Goal: Task Accomplishment & Management: Use online tool/utility

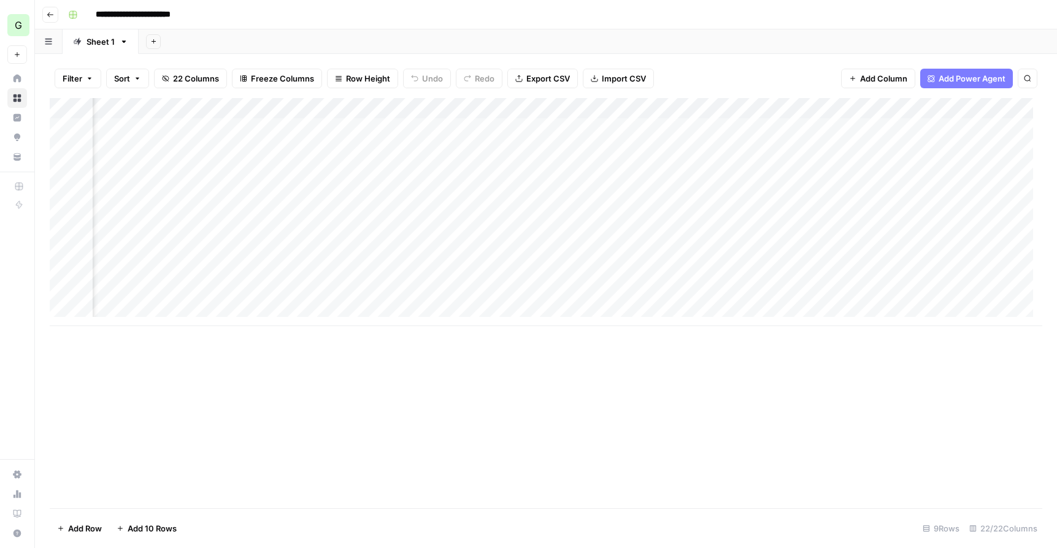
scroll to position [0, 797]
click at [589, 212] on div "Add Column" at bounding box center [546, 212] width 992 height 228
click at [740, 266] on div "Add Column" at bounding box center [546, 212] width 992 height 228
click at [750, 275] on div "Add Column" at bounding box center [546, 212] width 992 height 228
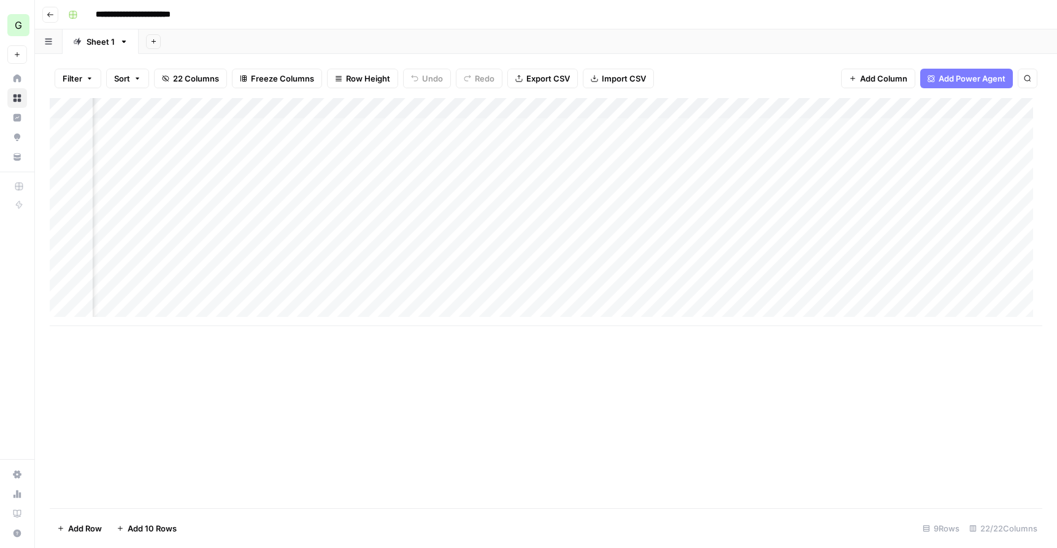
click at [747, 210] on div "Add Column" at bounding box center [546, 212] width 992 height 228
click at [541, 209] on div "Add Column" at bounding box center [546, 212] width 992 height 228
click at [617, 212] on div "Add Column" at bounding box center [546, 212] width 992 height 228
click at [616, 274] on div "Add Column" at bounding box center [546, 212] width 992 height 228
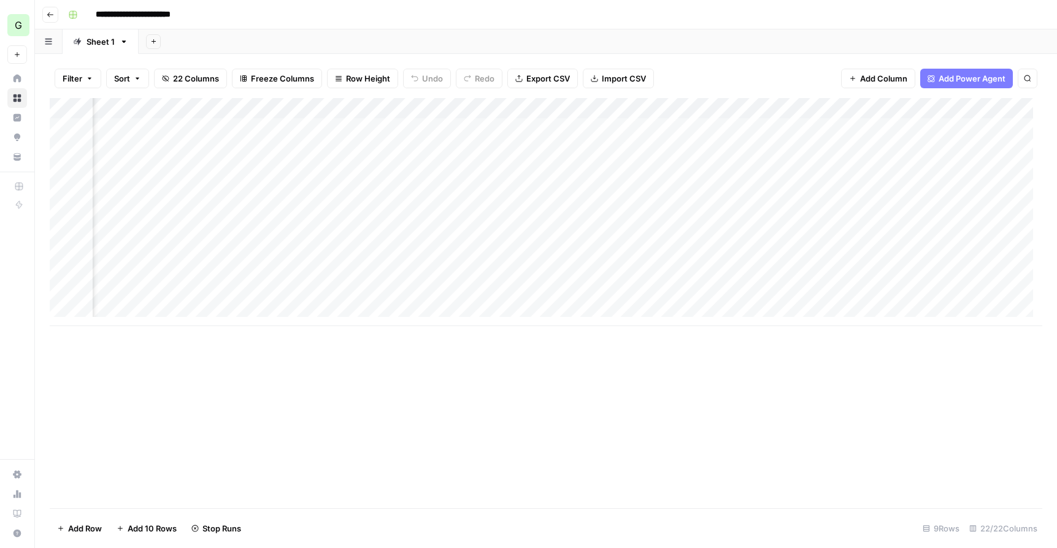
click at [618, 211] on div "Add Column" at bounding box center [546, 212] width 992 height 228
click at [398, 213] on div "Add Column" at bounding box center [546, 212] width 992 height 228
click at [374, 274] on div "Add Column" at bounding box center [546, 212] width 992 height 228
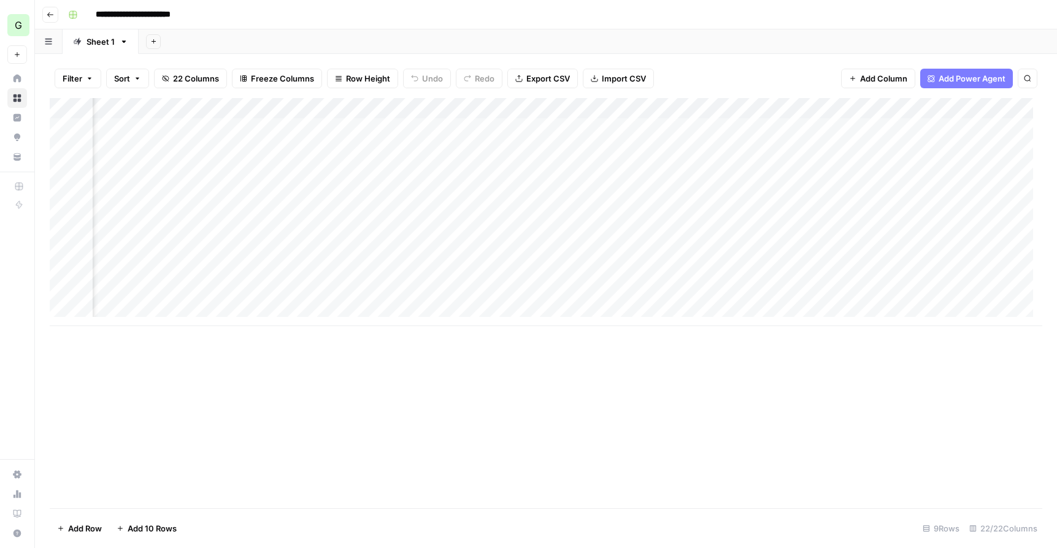
scroll to position [0, 1883]
click at [550, 210] on div "Add Column" at bounding box center [546, 212] width 992 height 228
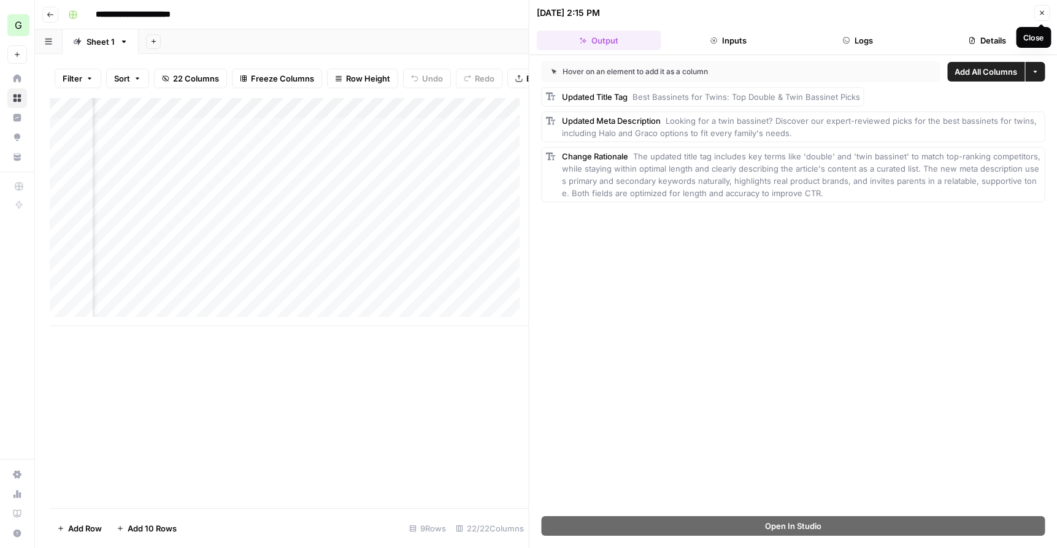
click at [1036, 12] on button "Close" at bounding box center [1041, 13] width 16 height 16
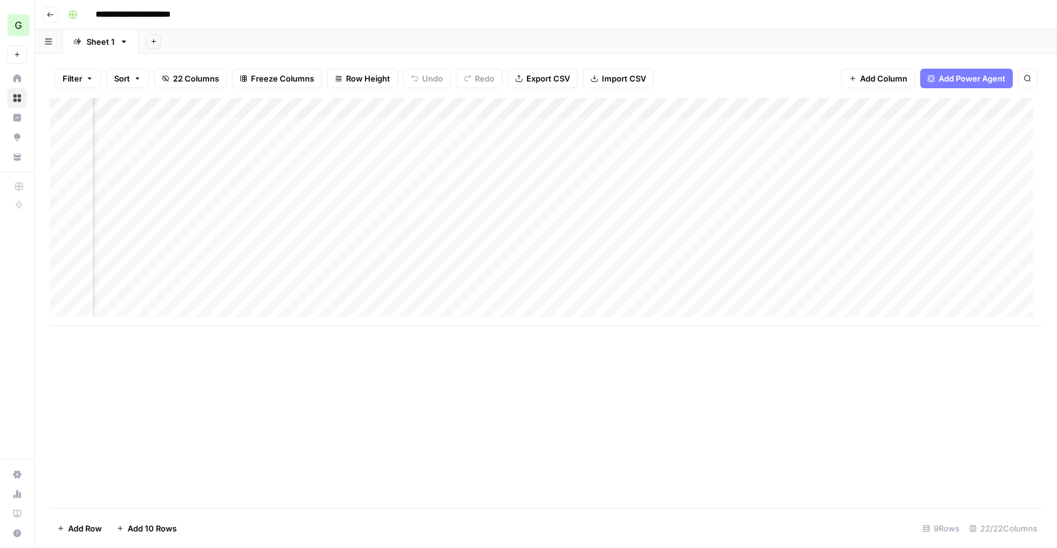
scroll to position [0, 1645]
click at [410, 209] on div "Add Column" at bounding box center [546, 212] width 992 height 228
click at [546, 210] on div "Add Column" at bounding box center [546, 212] width 992 height 228
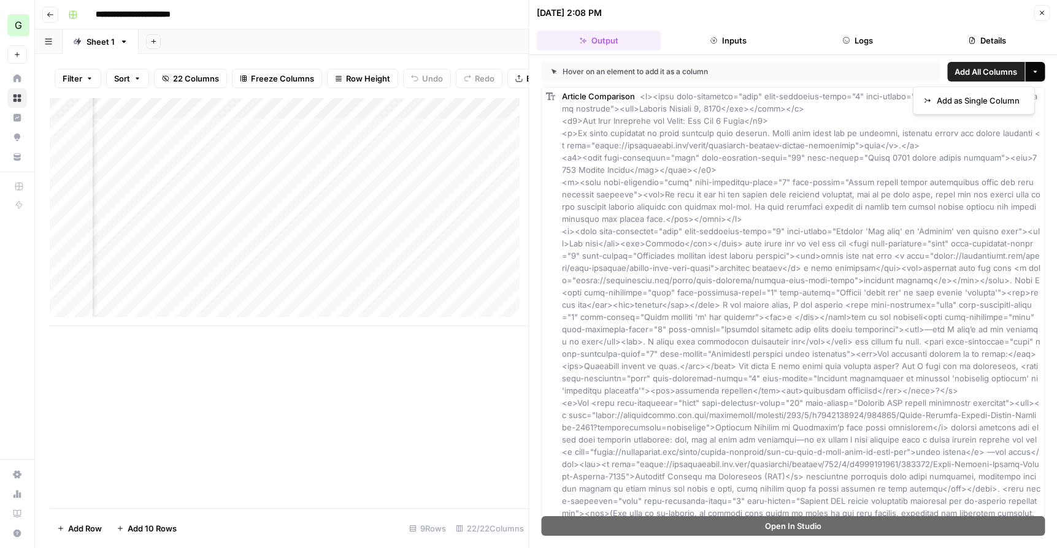
click at [1033, 71] on icon "button" at bounding box center [1035, 72] width 4 height 2
click at [937, 12] on div "[DATE] 2:08 PM" at bounding box center [784, 13] width 494 height 12
click at [965, 70] on span "Add All Columns" at bounding box center [985, 72] width 63 height 12
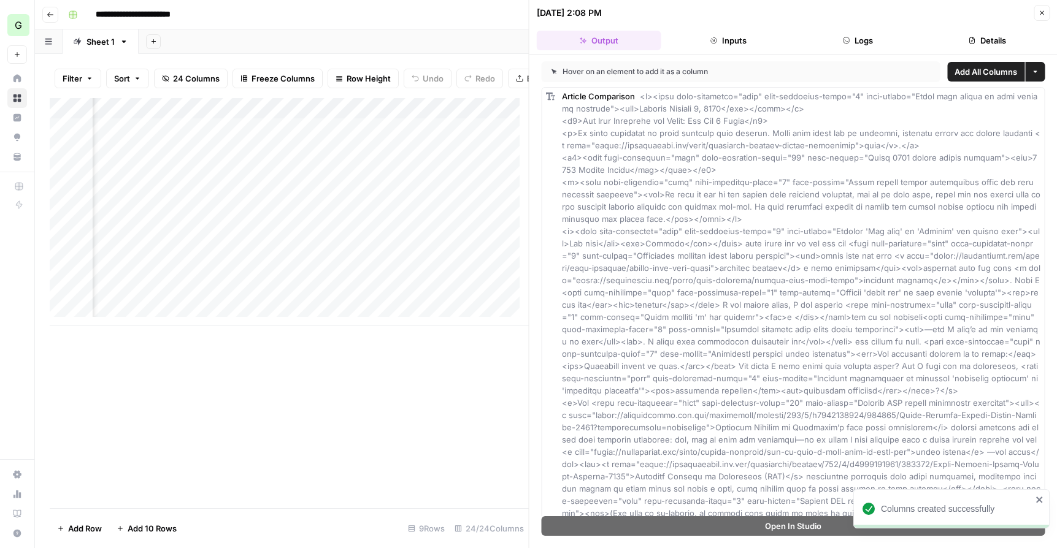
scroll to position [0, 1904]
click at [1043, 15] on icon "button" at bounding box center [1041, 12] width 7 height 7
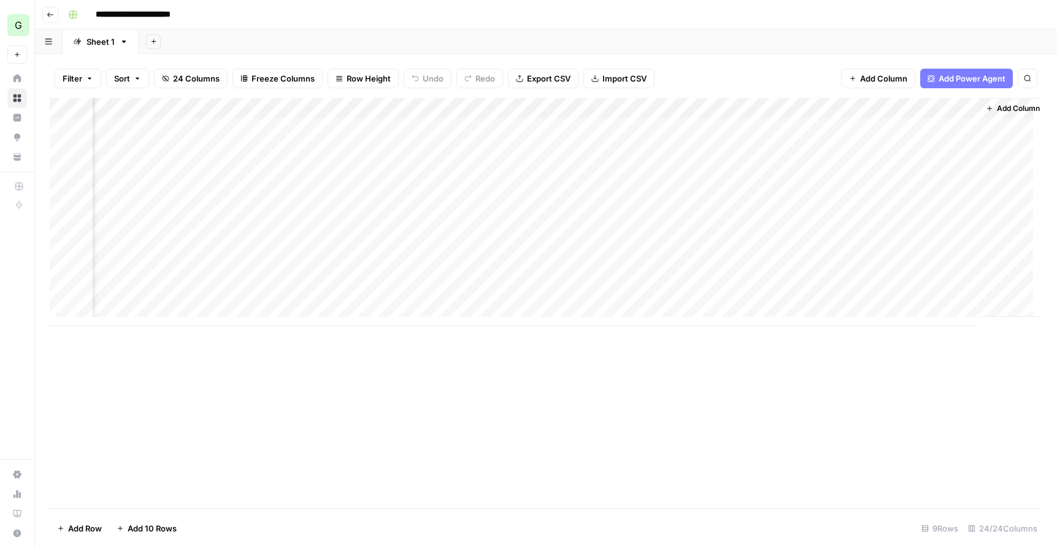
scroll to position [0, 2452]
click at [1014, 104] on span "Add Column" at bounding box center [1013, 108] width 43 height 11
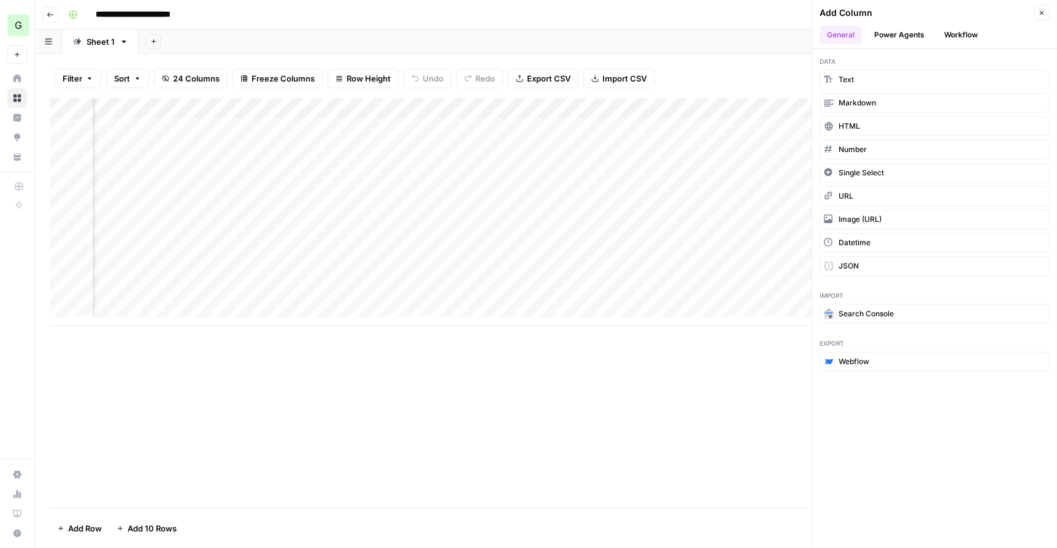
click at [908, 31] on button "Power Agents" at bounding box center [899, 35] width 65 height 18
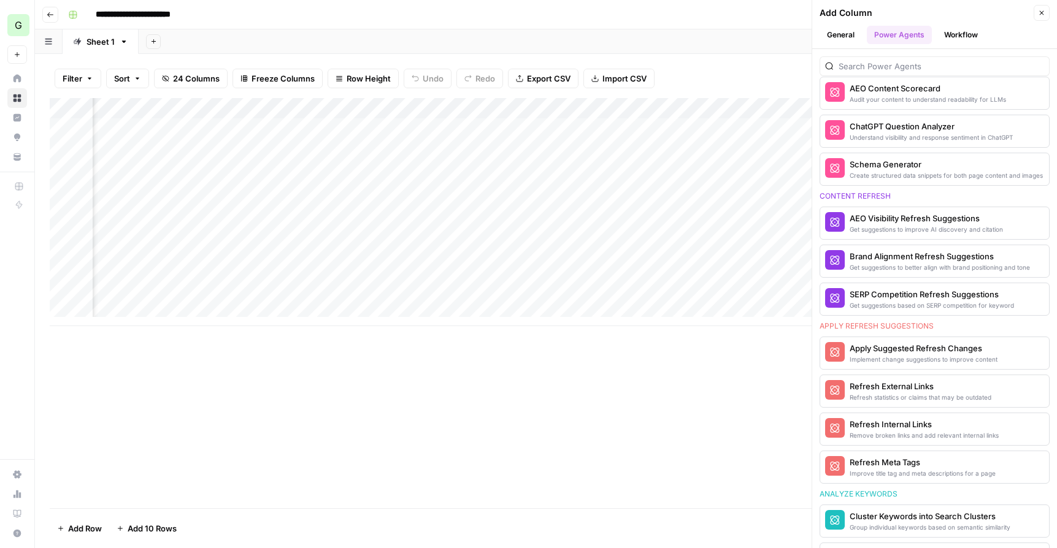
scroll to position [0, 1825]
click at [368, 210] on div "Add Column" at bounding box center [546, 212] width 992 height 228
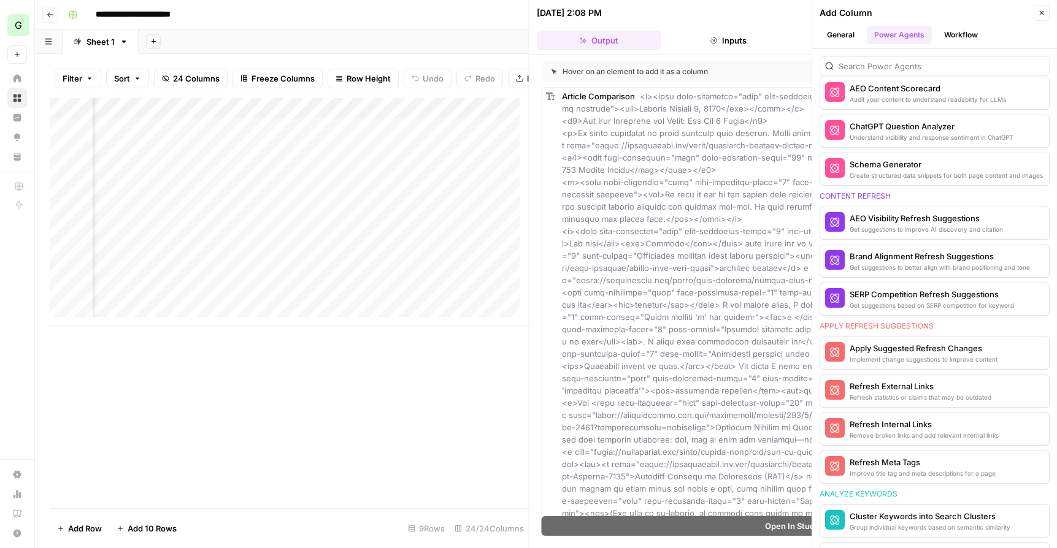
click at [1045, 14] on button "Close" at bounding box center [1041, 13] width 16 height 16
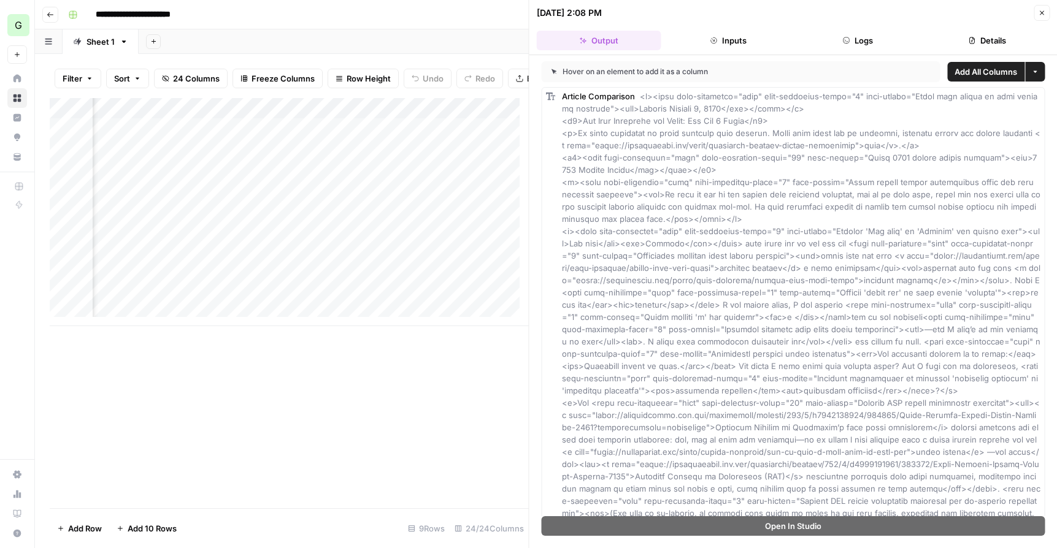
click at [759, 40] on button "Inputs" at bounding box center [728, 41] width 124 height 20
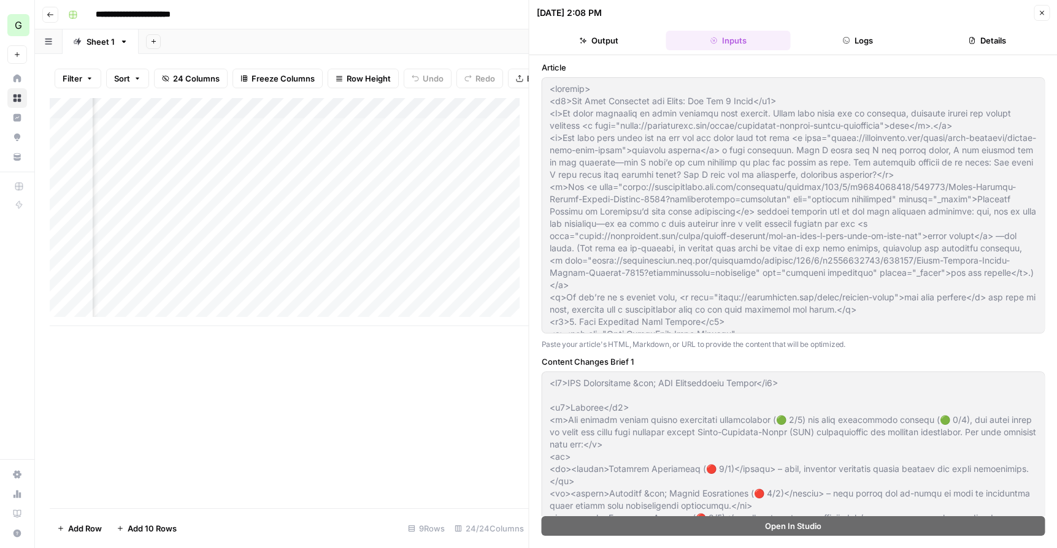
type input "GoodBuy Gear"
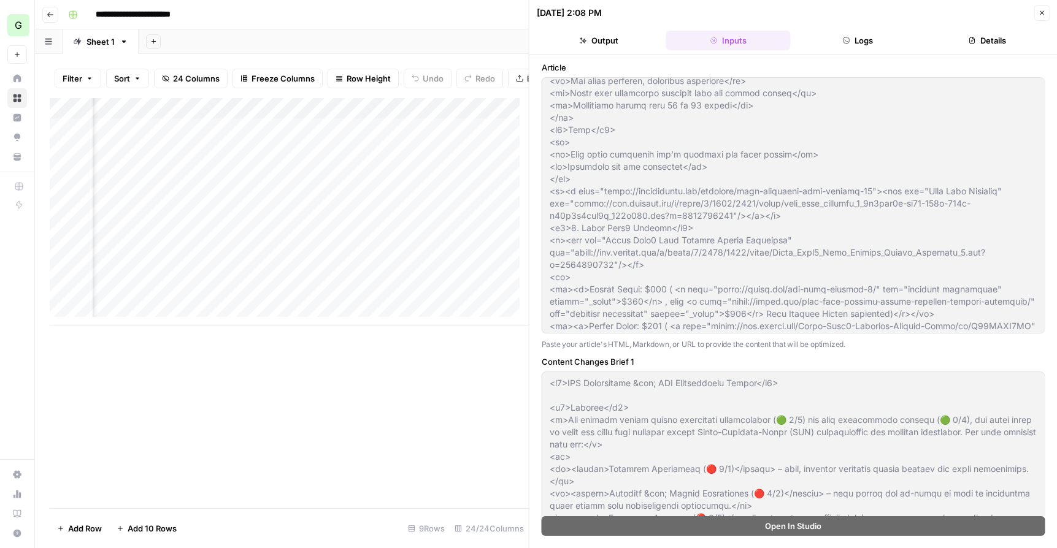
scroll to position [520, 0]
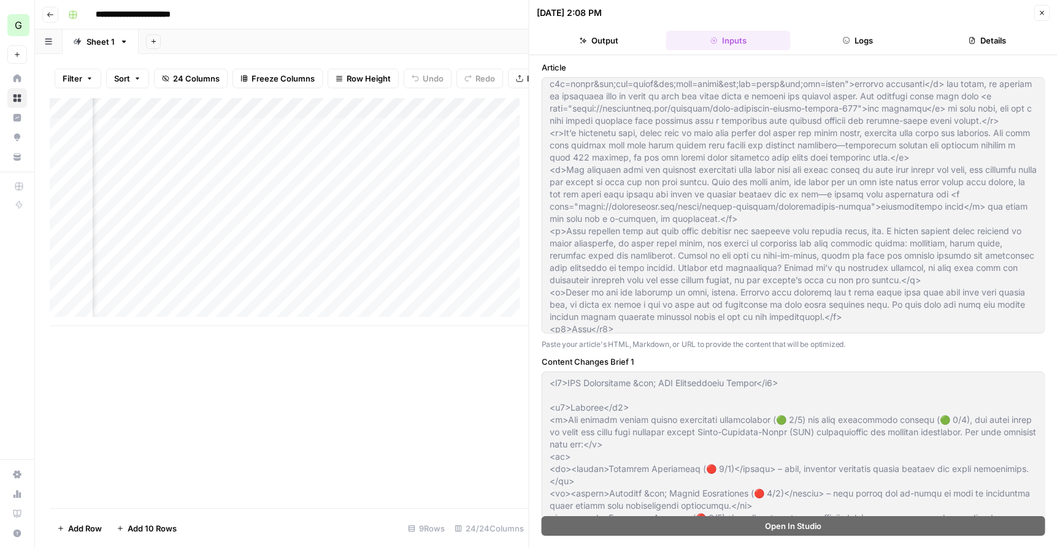
click at [992, 42] on button "Details" at bounding box center [987, 41] width 124 height 20
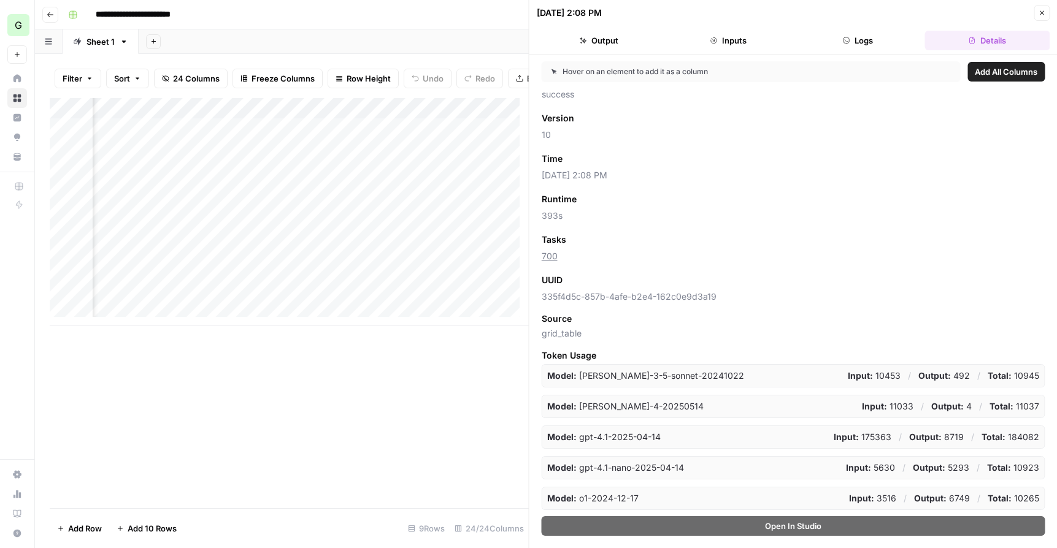
scroll to position [0, 0]
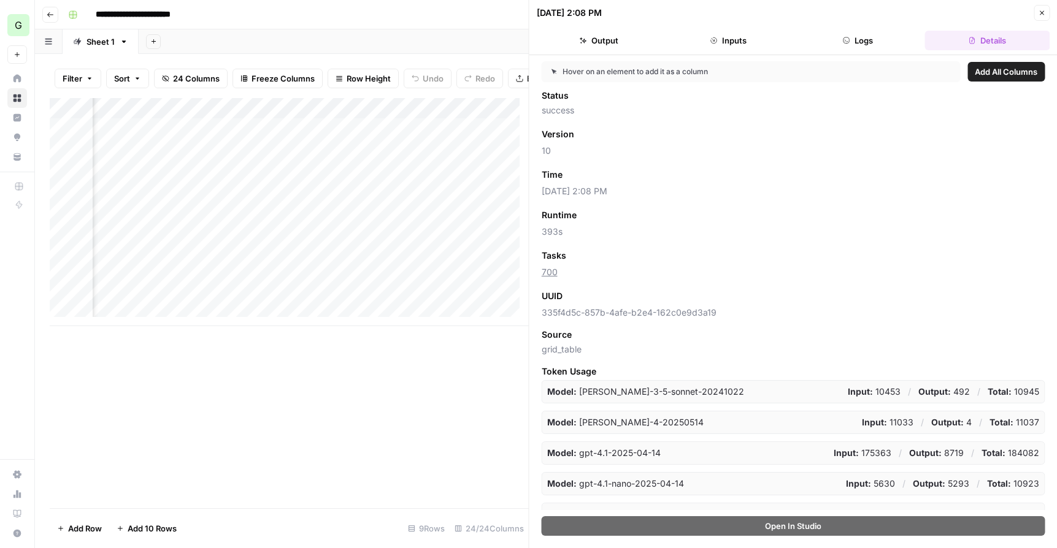
click at [866, 40] on button "Logs" at bounding box center [857, 41] width 124 height 20
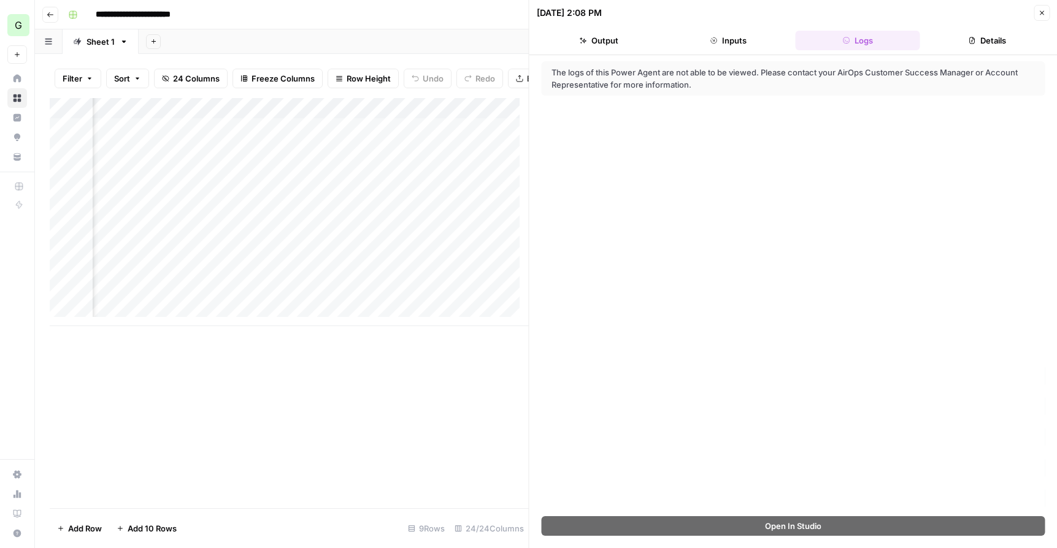
click at [732, 38] on button "Inputs" at bounding box center [728, 41] width 124 height 20
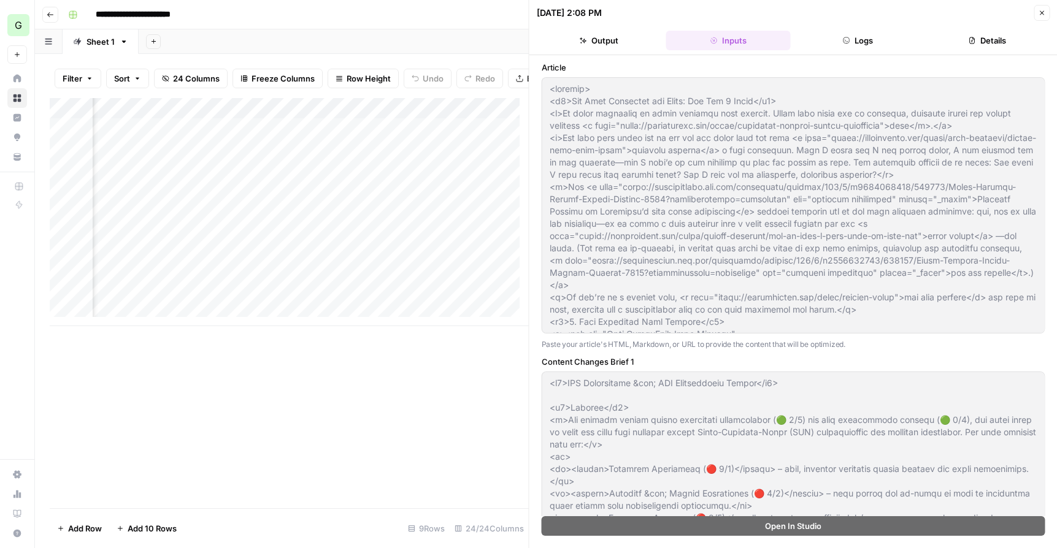
click at [605, 39] on button "Output" at bounding box center [599, 41] width 124 height 20
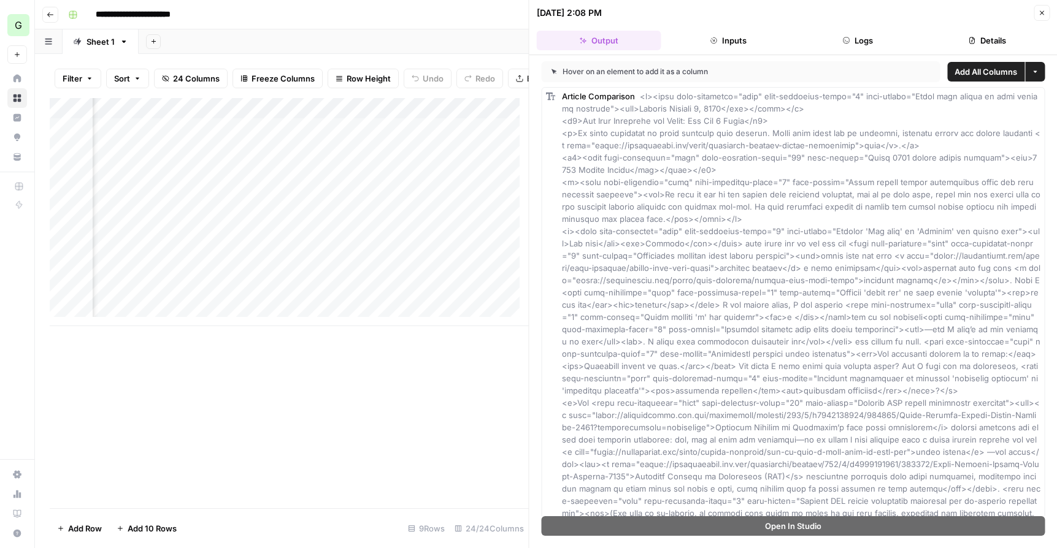
scroll to position [0, 1882]
click at [1043, 14] on icon "button" at bounding box center [1041, 12] width 7 height 7
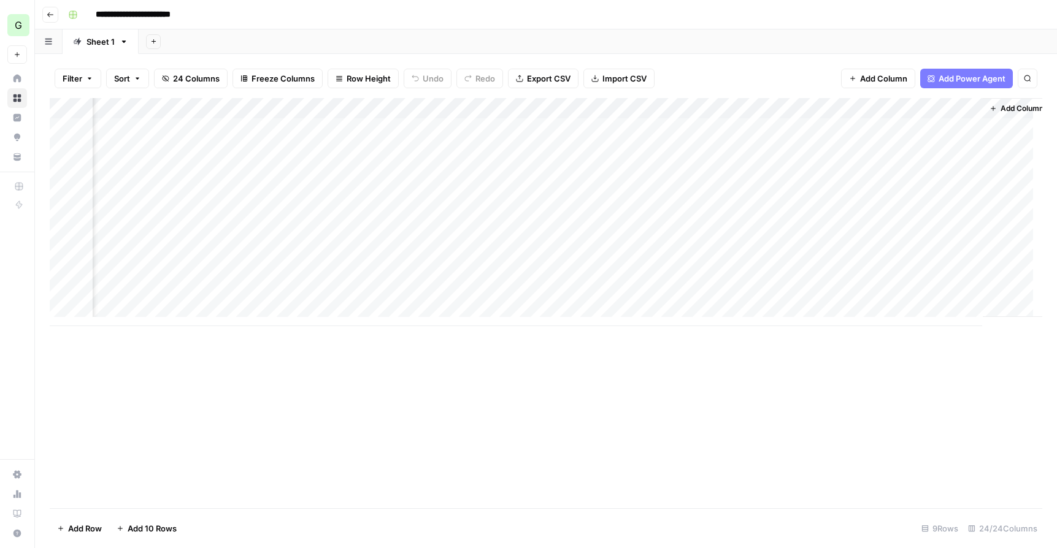
scroll to position [0, 2436]
click at [664, 210] on div "Add Column" at bounding box center [546, 212] width 992 height 228
click at [667, 275] on div "Add Column" at bounding box center [546, 212] width 992 height 228
click at [993, 106] on span "Add Column" at bounding box center [1013, 108] width 43 height 11
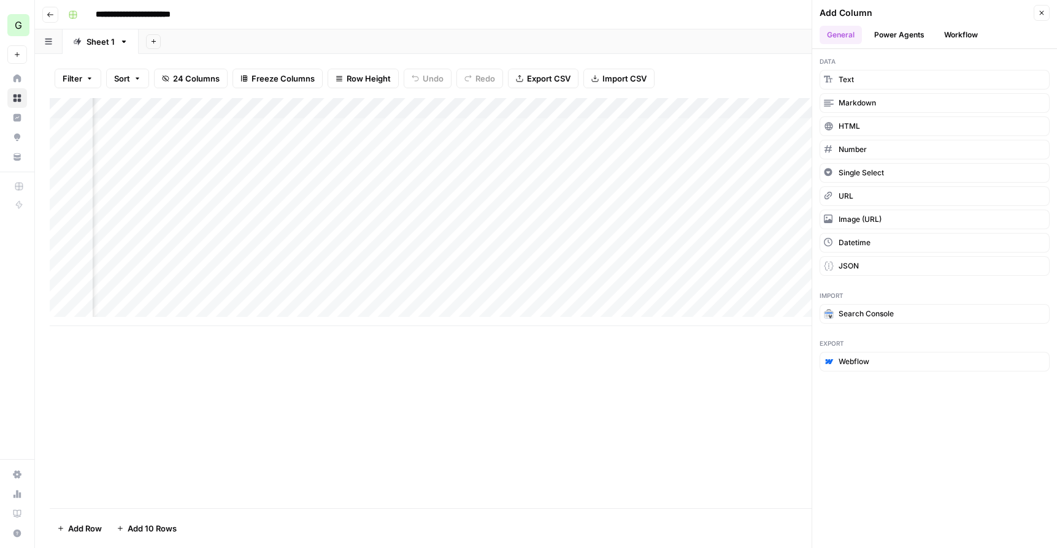
click at [969, 35] on button "Workflow" at bounding box center [960, 35] width 48 height 18
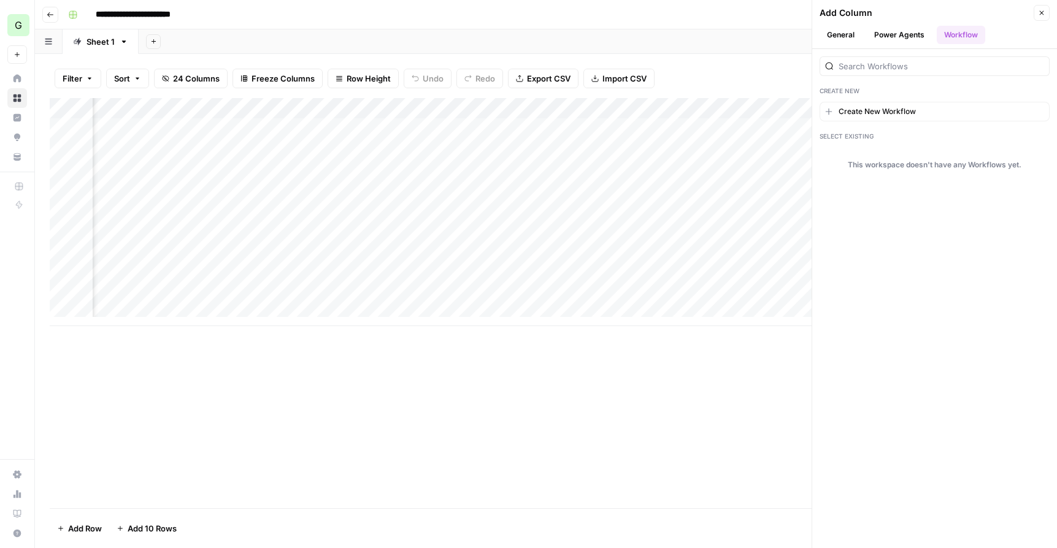
click at [906, 38] on button "Power Agents" at bounding box center [899, 35] width 65 height 18
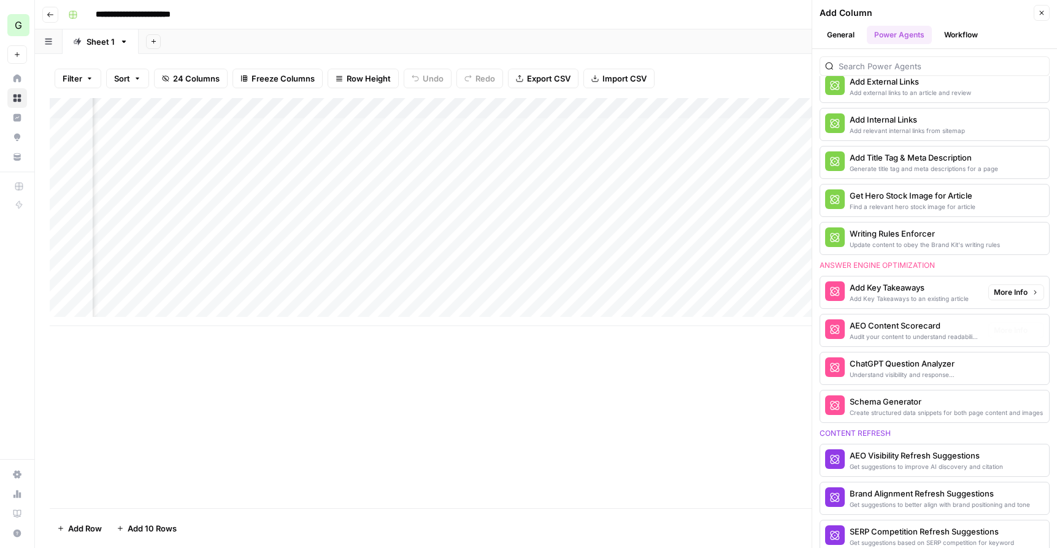
scroll to position [334, 0]
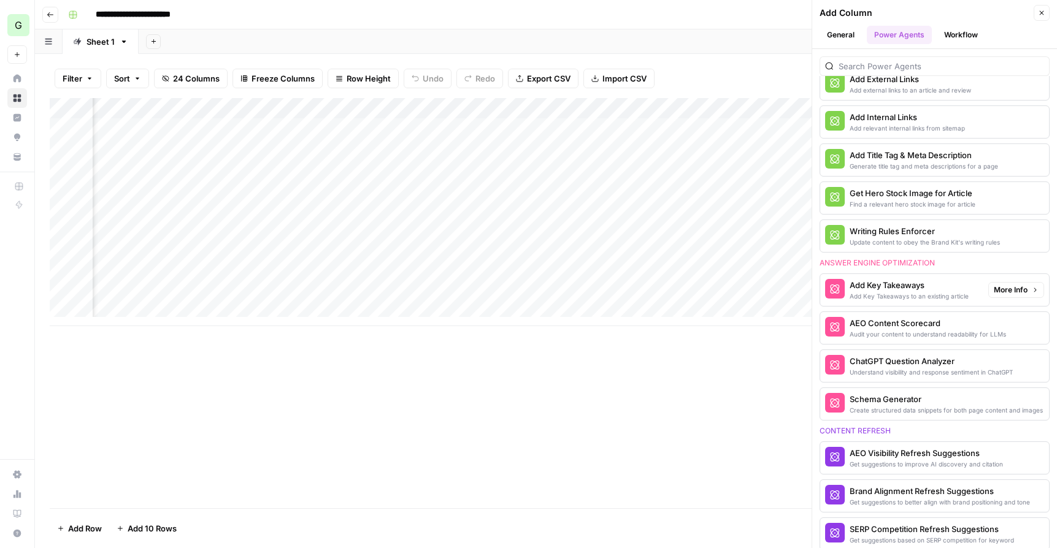
click at [922, 291] on div "Add Key Takeaways to an existing article" at bounding box center [908, 296] width 119 height 10
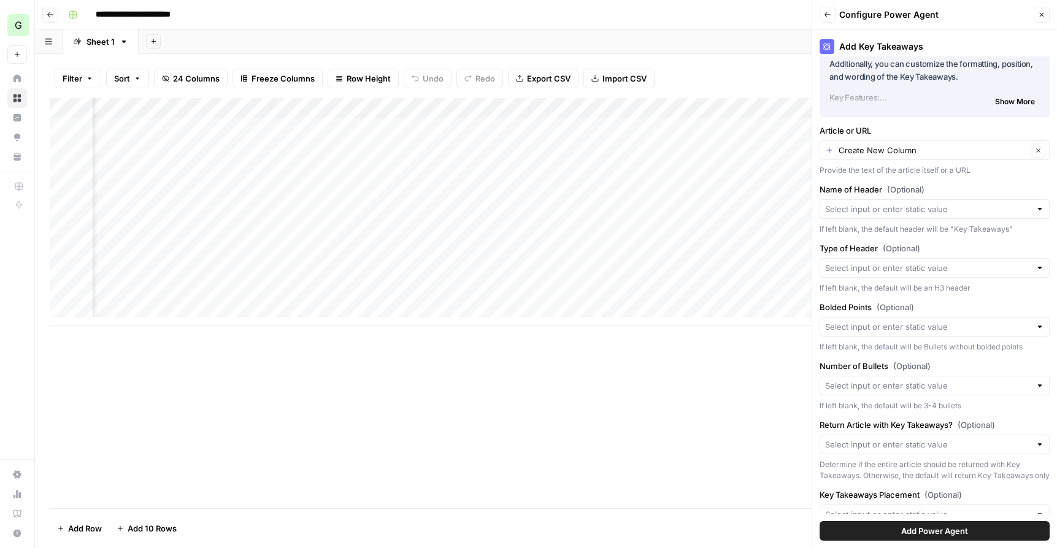
scroll to position [0, 0]
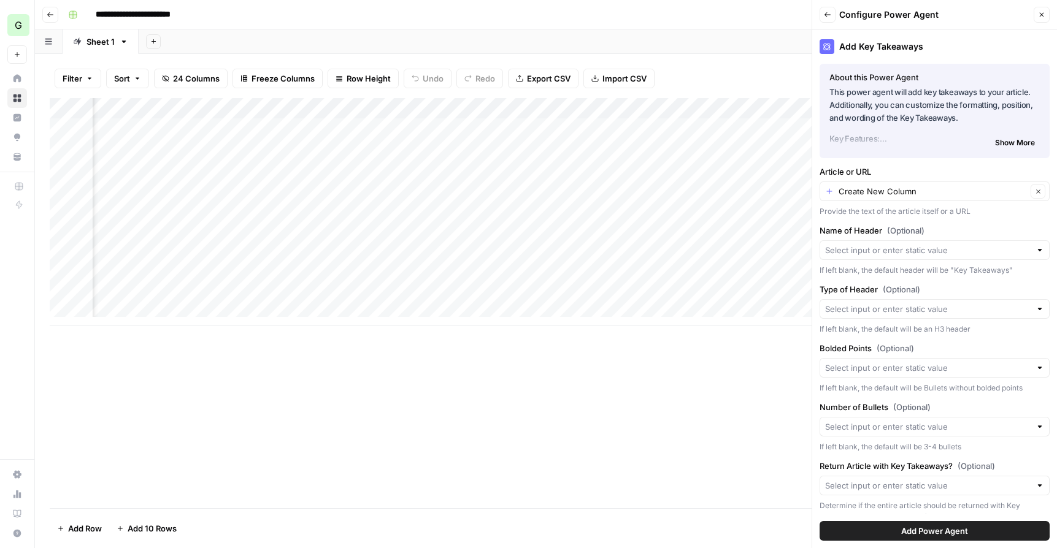
click at [829, 17] on icon "button" at bounding box center [827, 14] width 7 height 7
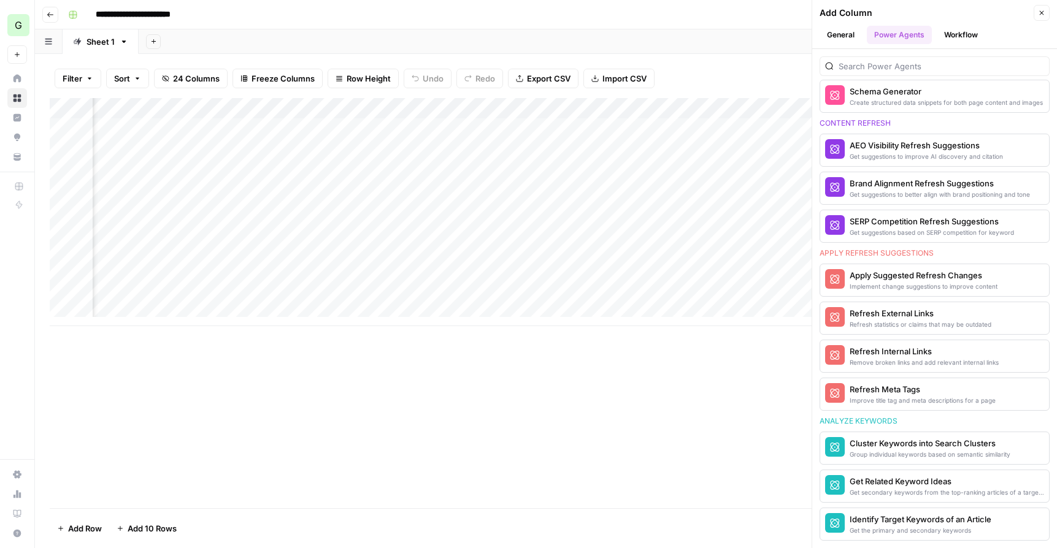
scroll to position [0, 2013]
click at [641, 209] on div "Add Column" at bounding box center [546, 212] width 992 height 228
click at [1040, 15] on icon "button" at bounding box center [1041, 12] width 7 height 7
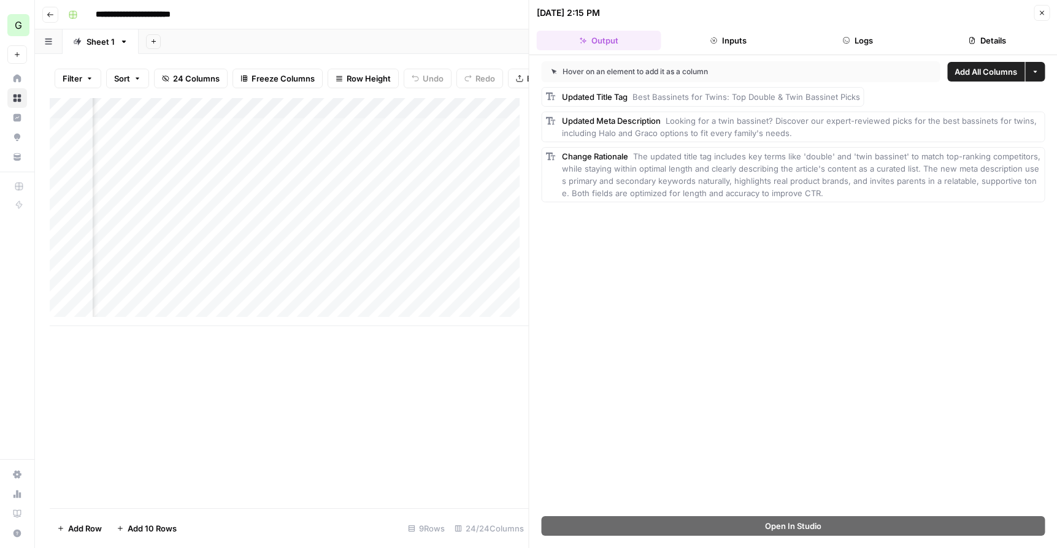
click at [1044, 14] on icon "button" at bounding box center [1041, 12] width 7 height 7
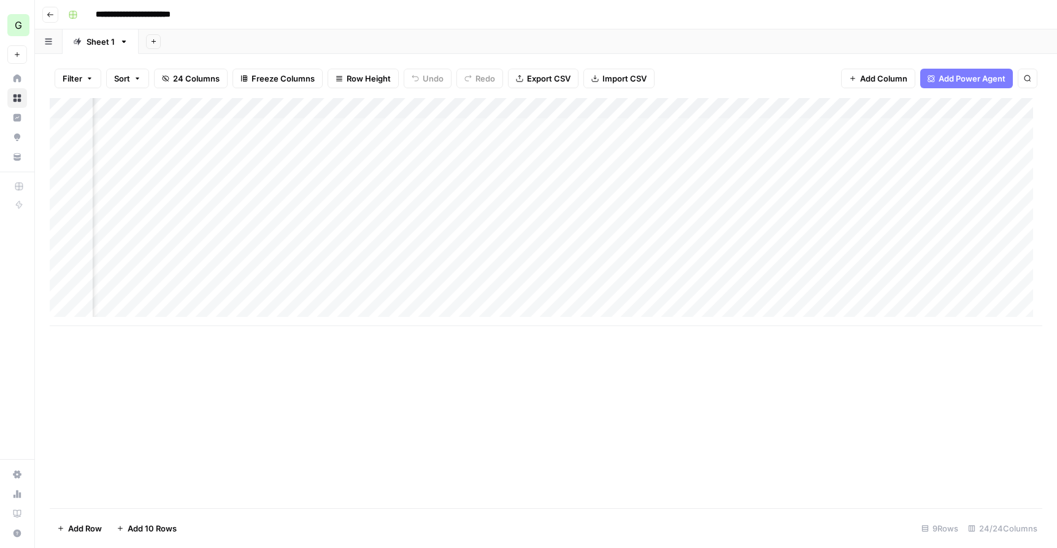
scroll to position [0, 1707]
click at [484, 213] on div "Add Column" at bounding box center [546, 212] width 992 height 228
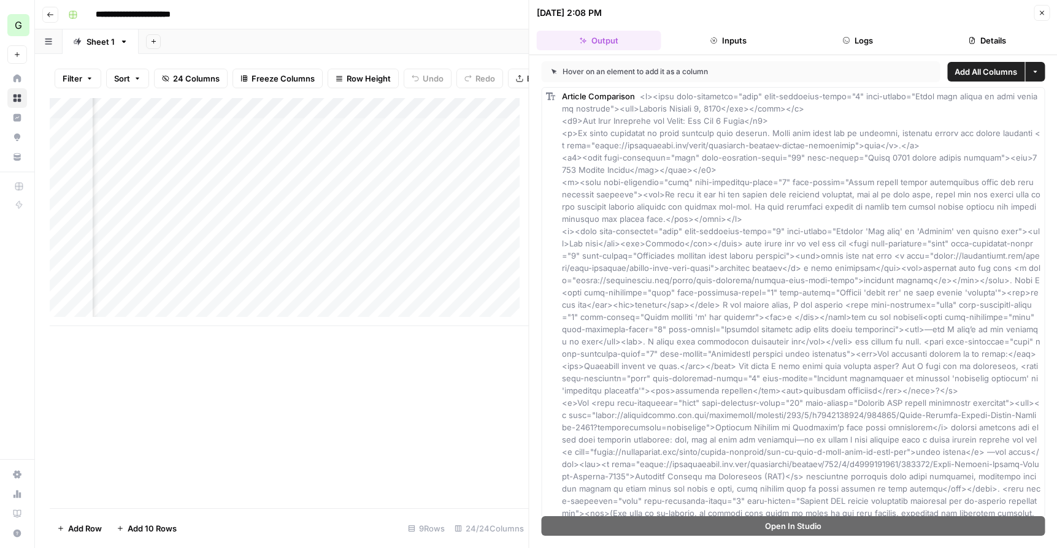
click at [653, 72] on div "Hover on an element to add it as a column" at bounding box center [684, 71] width 267 height 11
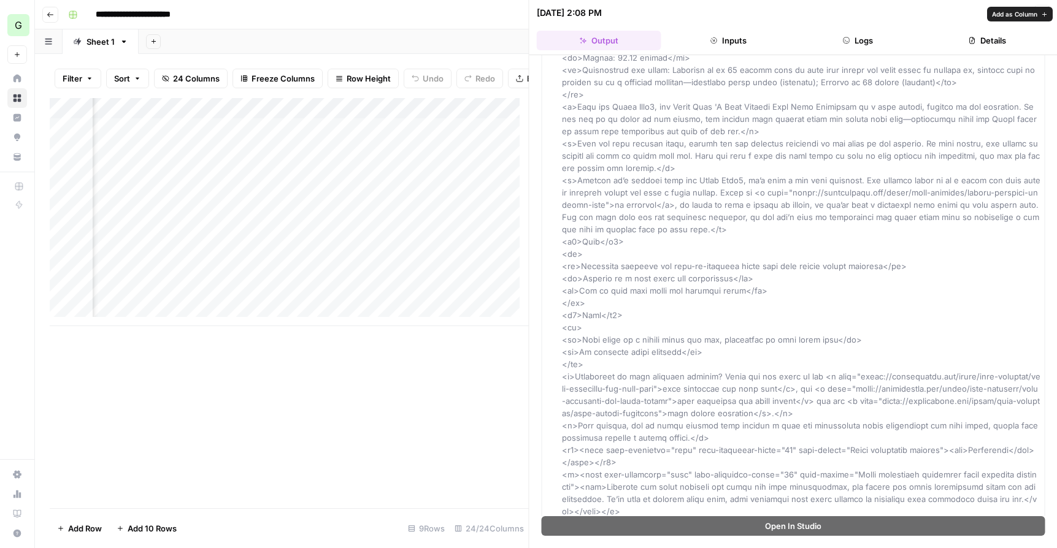
scroll to position [3772, 0]
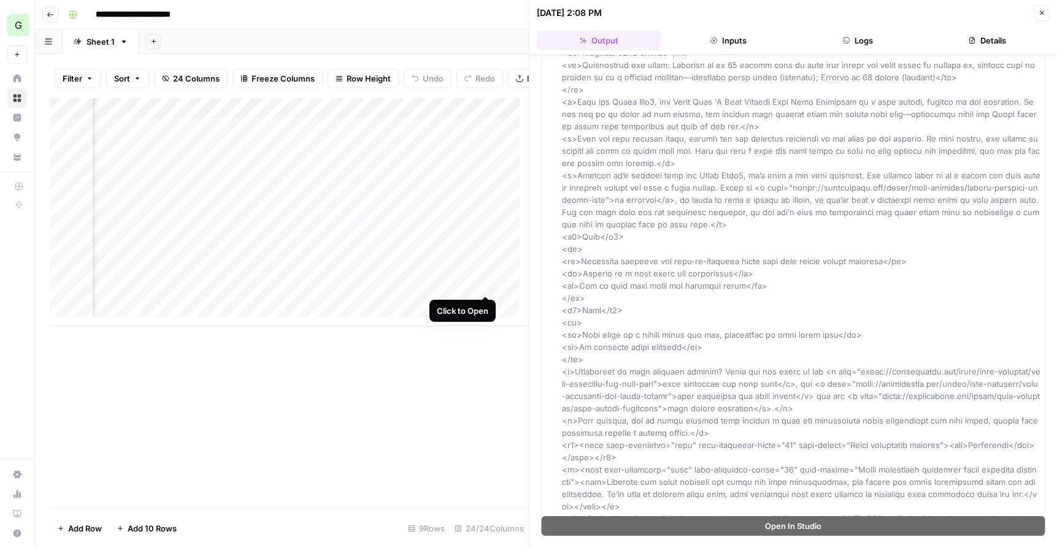
click at [485, 283] on div "Add Column" at bounding box center [289, 212] width 479 height 228
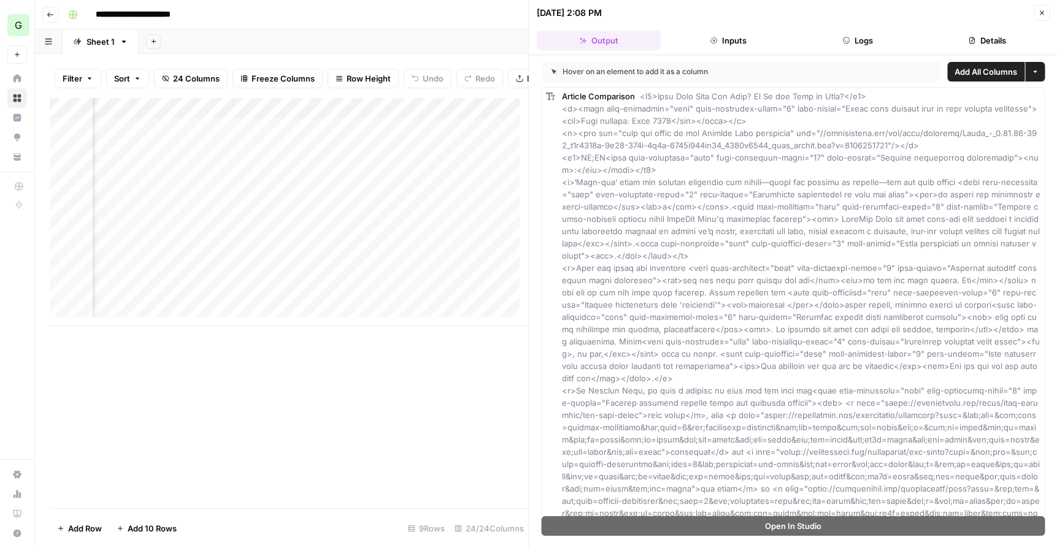
click at [328, 415] on div "Add Column" at bounding box center [289, 303] width 479 height 410
click at [1046, 12] on button "Close" at bounding box center [1041, 13] width 16 height 16
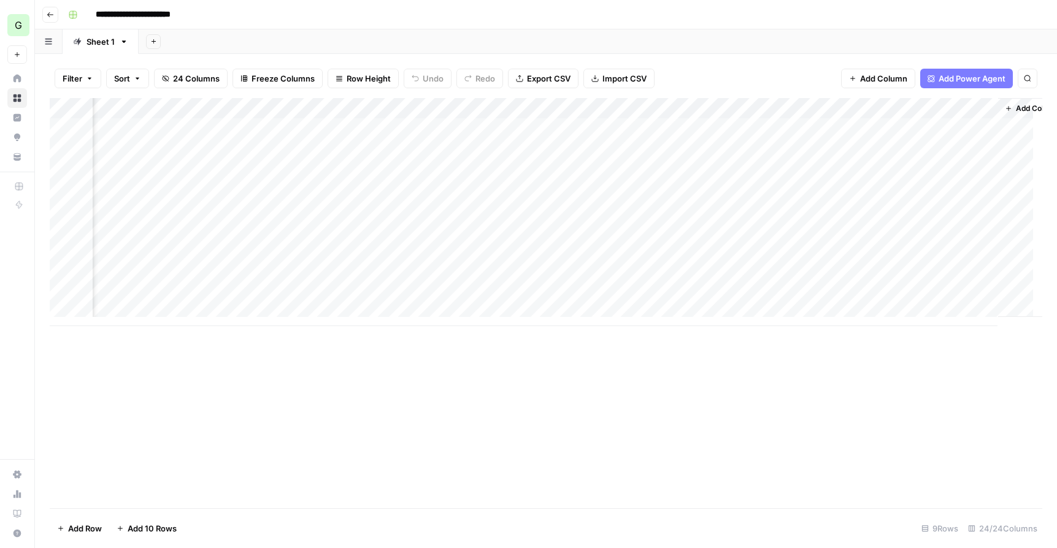
scroll to position [0, 2452]
click at [994, 111] on span "Add Column" at bounding box center [1013, 108] width 43 height 11
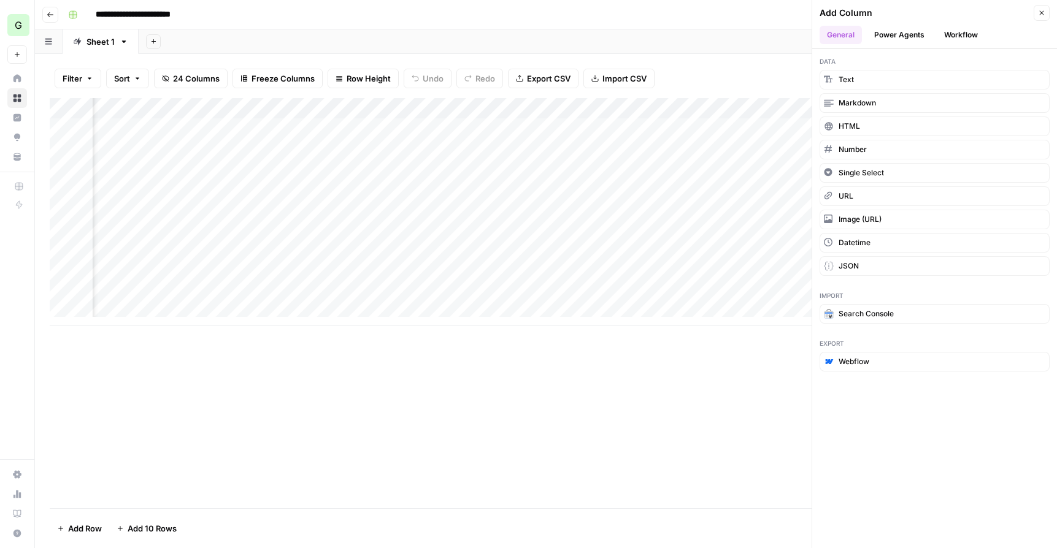
click at [919, 31] on button "Power Agents" at bounding box center [899, 35] width 65 height 18
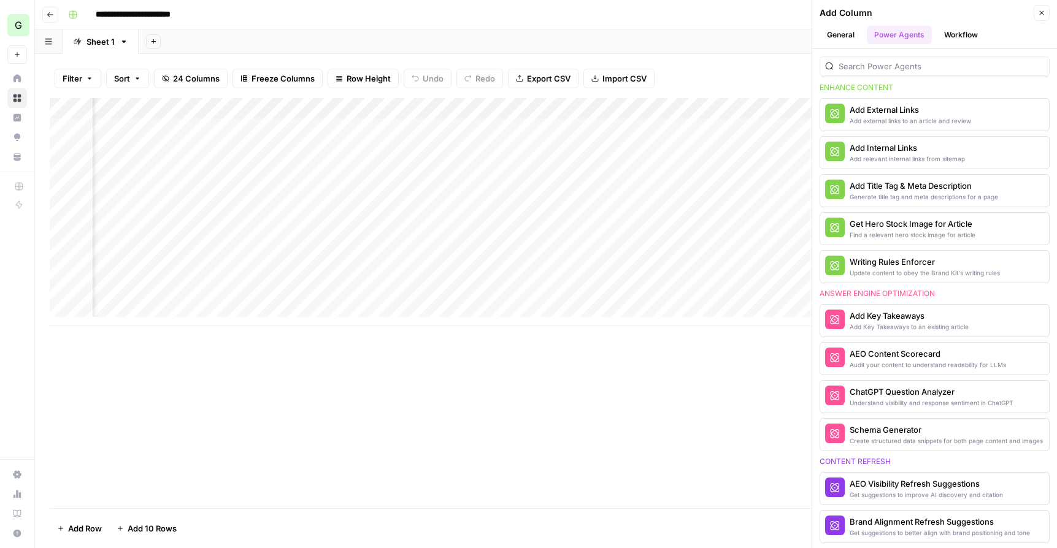
scroll to position [316, 0]
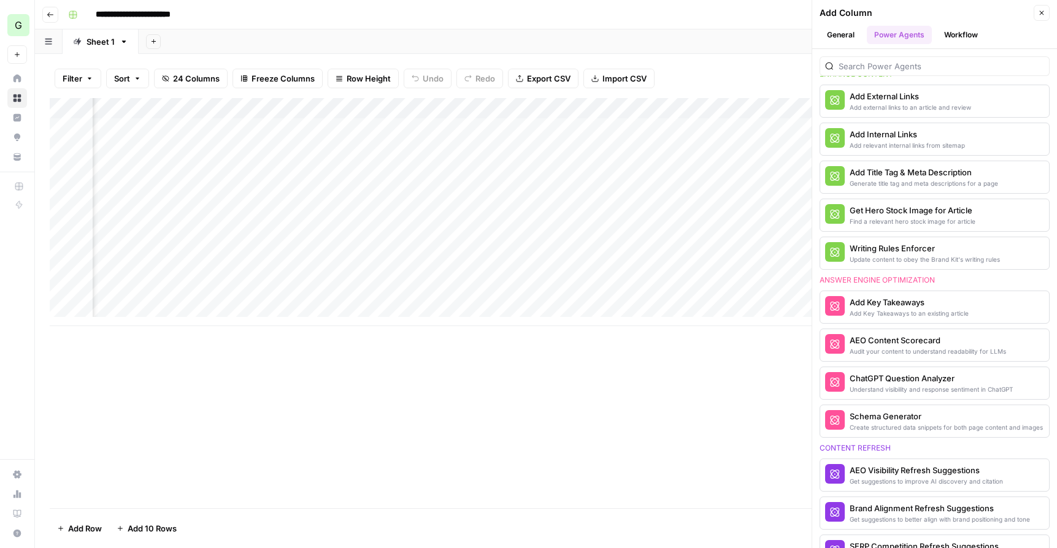
click at [719, 109] on div "Add Column" at bounding box center [546, 212] width 992 height 228
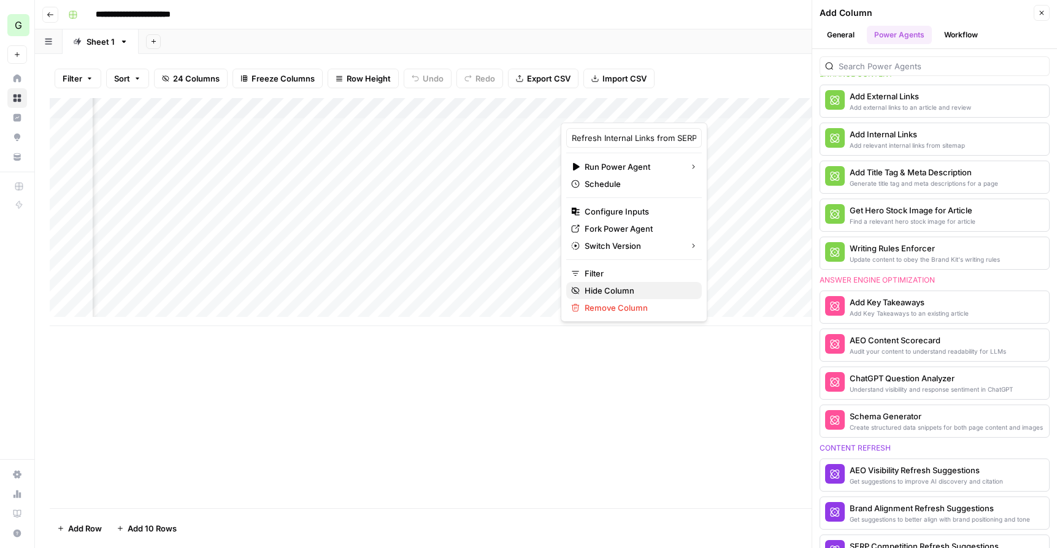
click at [618, 291] on span "Hide Column" at bounding box center [637, 291] width 107 height 12
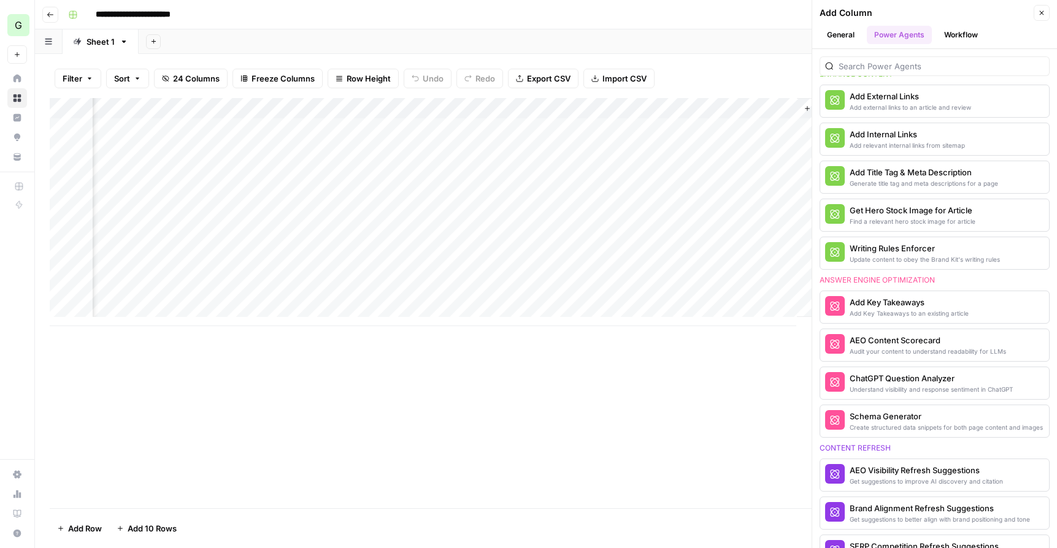
scroll to position [0, 2446]
click at [641, 107] on div "Add Column" at bounding box center [546, 212] width 992 height 228
click at [633, 214] on span "Hide Column" at bounding box center [643, 211] width 107 height 12
click at [727, 105] on div "Add Column" at bounding box center [546, 212] width 992 height 228
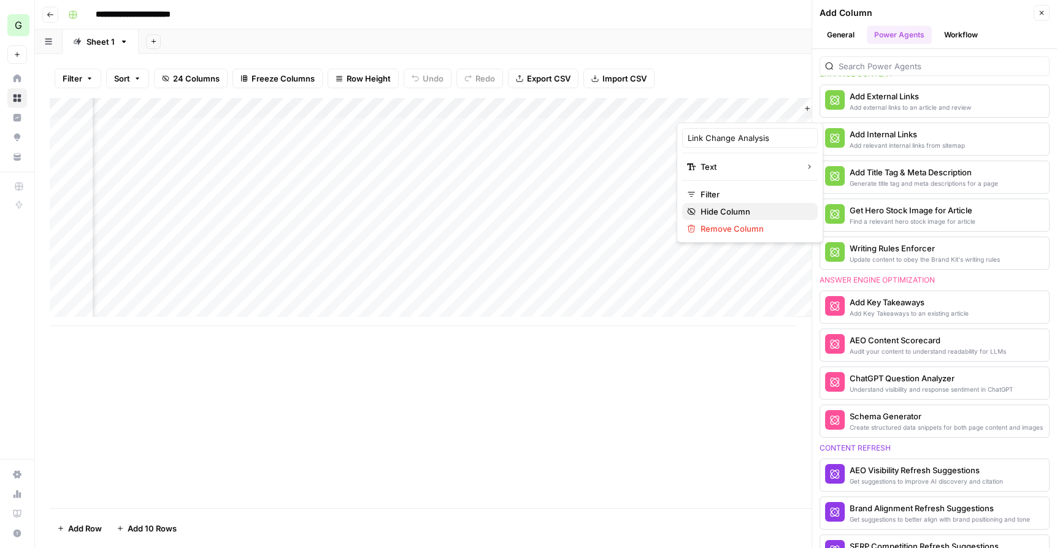
click at [748, 212] on span "Hide Column" at bounding box center [753, 211] width 107 height 12
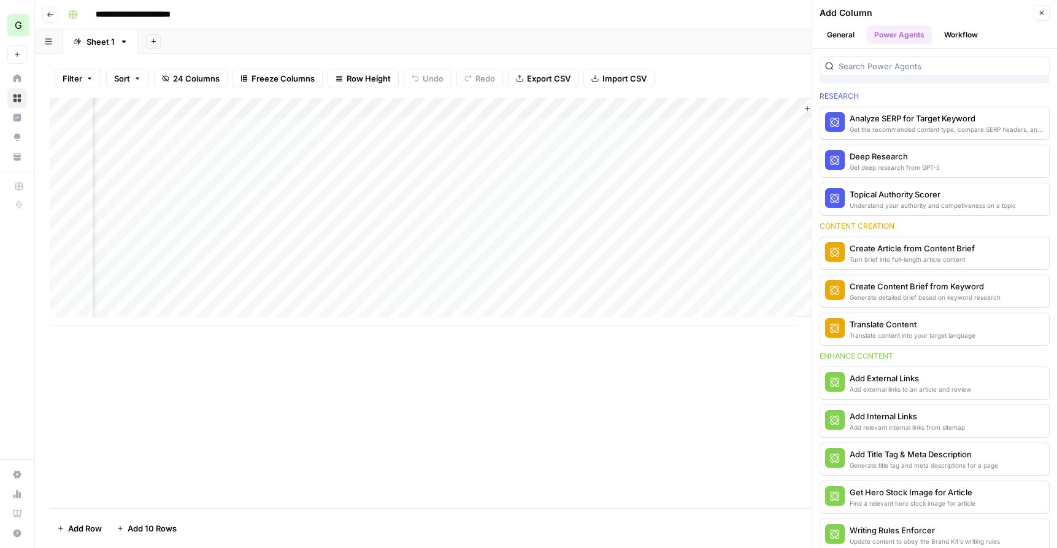
scroll to position [0, 0]
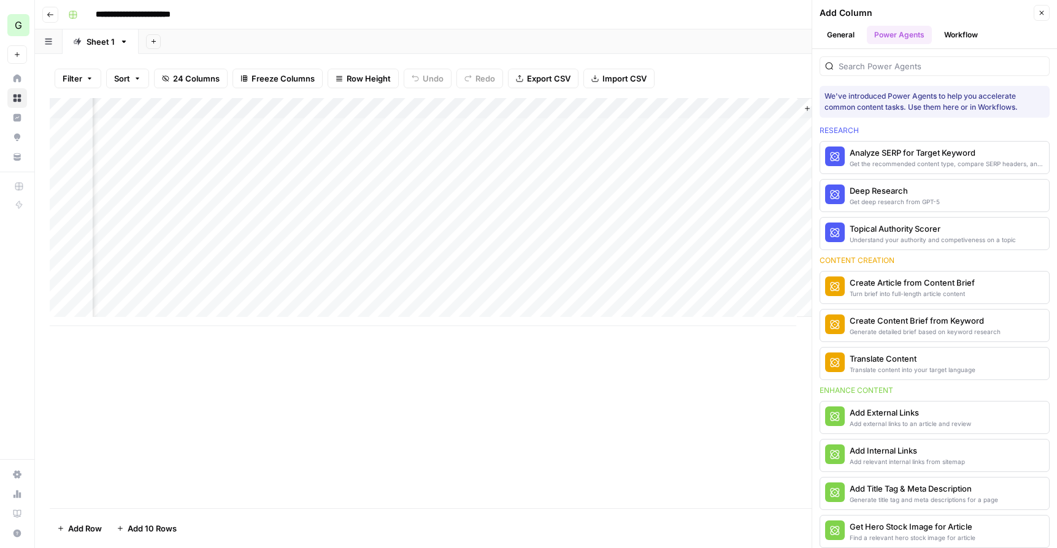
click at [1044, 14] on icon "button" at bounding box center [1041, 12] width 7 height 7
